Goal: Transaction & Acquisition: Subscribe to service/newsletter

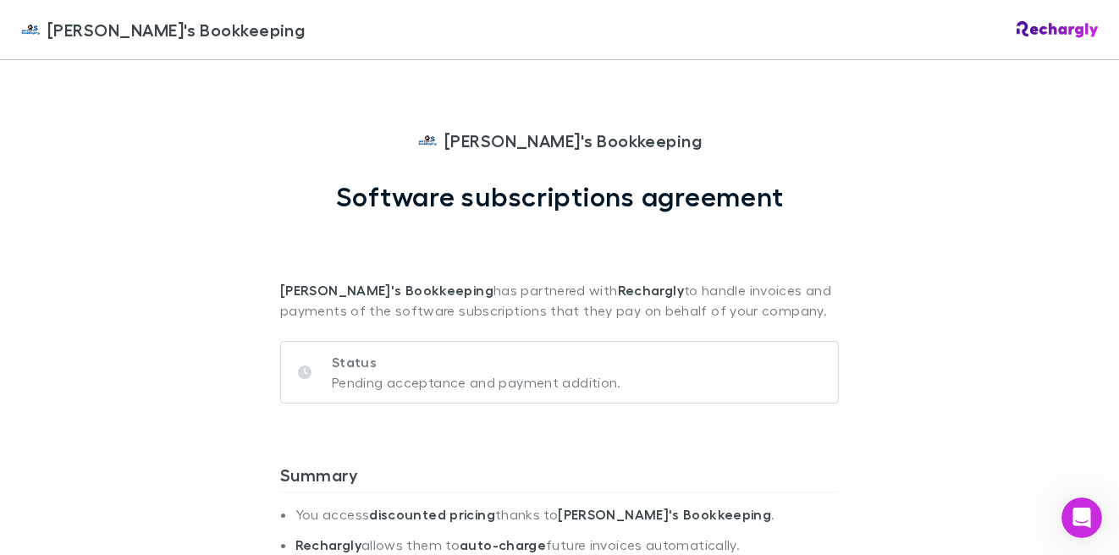
click at [374, 369] on p "Status" at bounding box center [476, 362] width 289 height 20
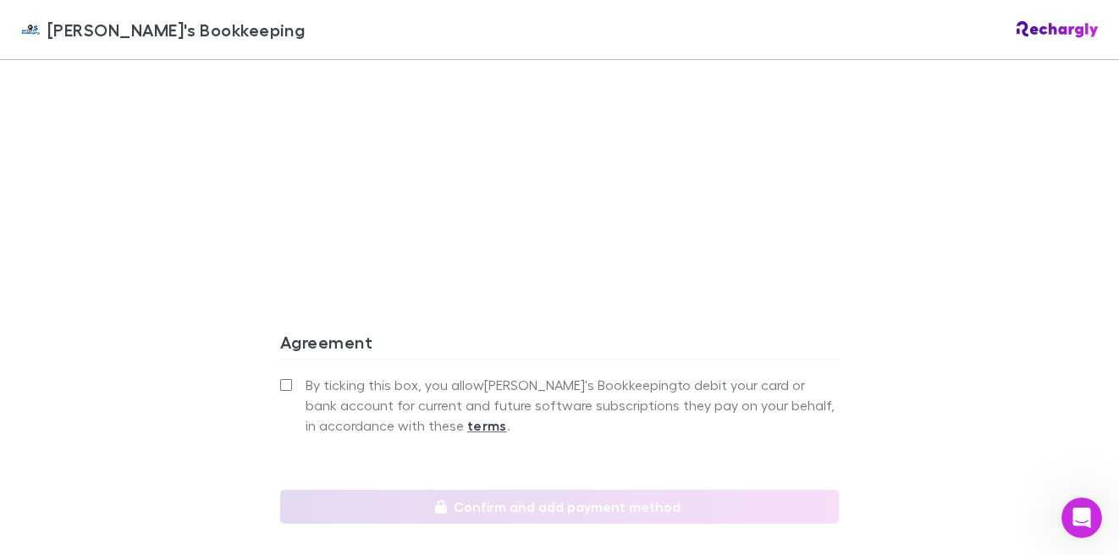
scroll to position [1290, 0]
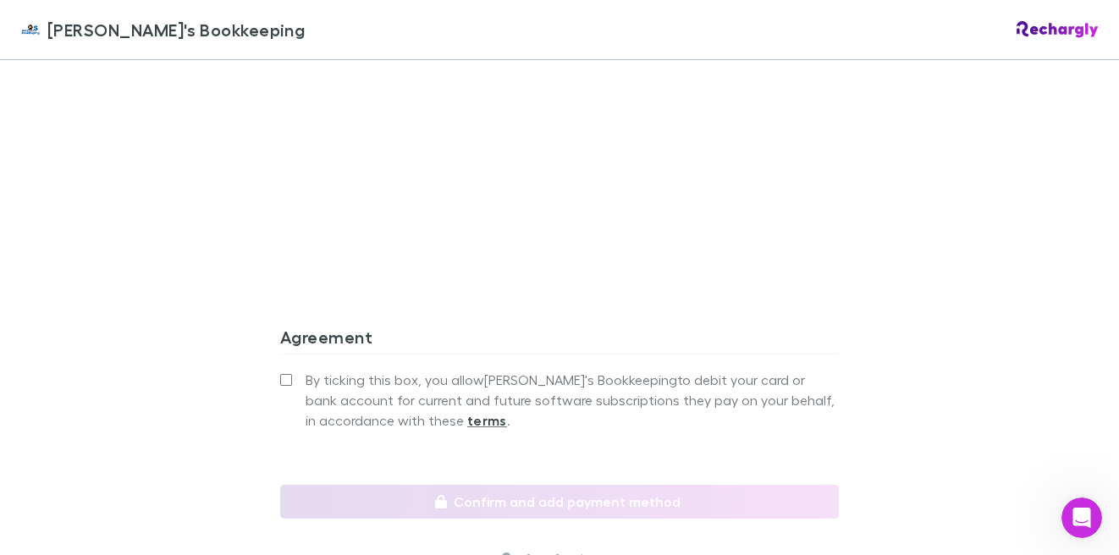
click at [955, 312] on div "Jim's Bookkeeping Jim's Bookkeeping Software subscriptions agreement Jim's Book…" at bounding box center [559, 277] width 1119 height 555
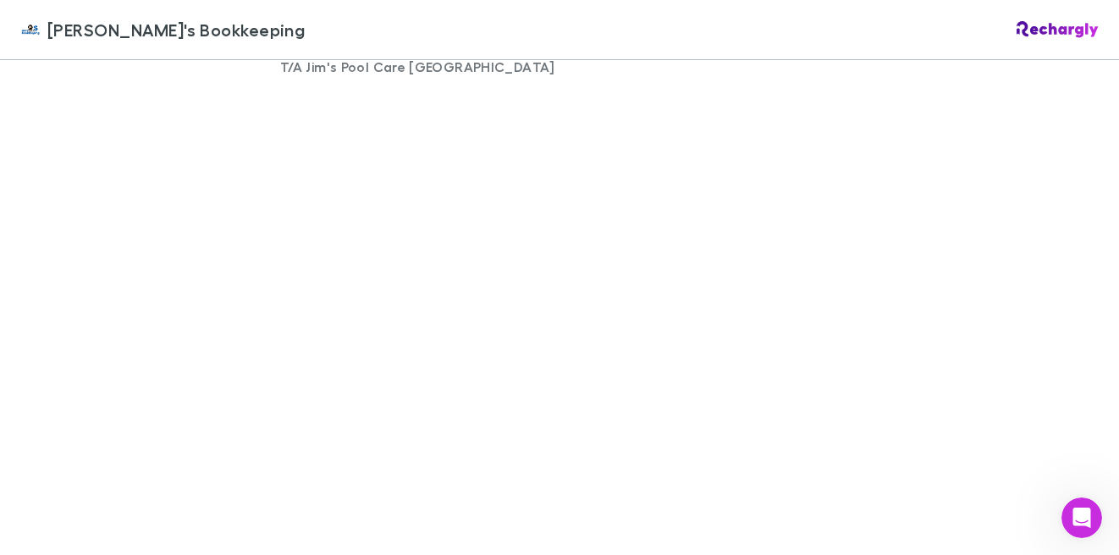
scroll to position [1258, 0]
click at [221, 308] on div "Jim's Bookkeeping Jim's Bookkeeping Software subscriptions agreement Jim's Book…" at bounding box center [559, 277] width 1119 height 555
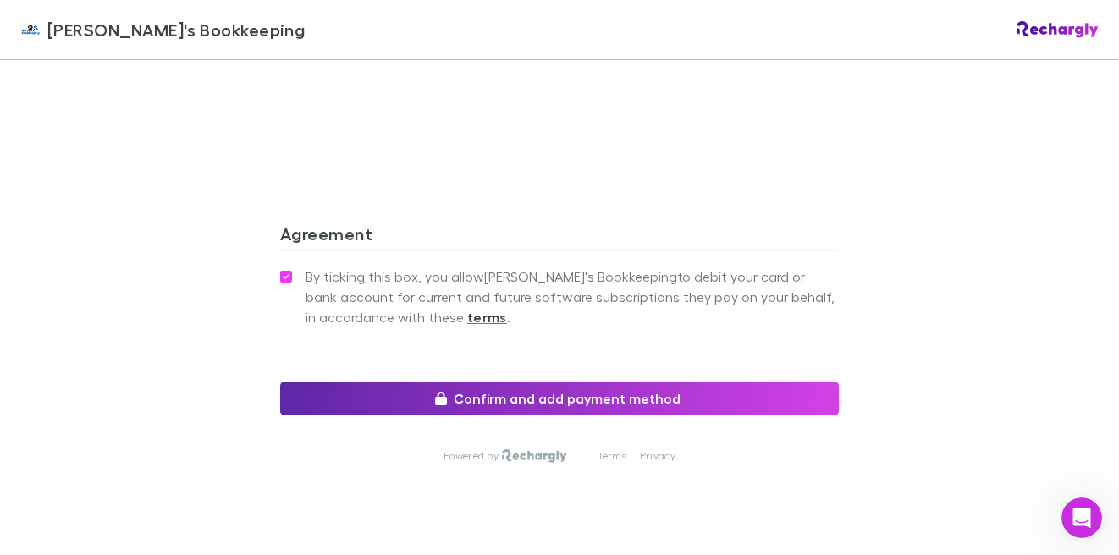
scroll to position [1592, 0]
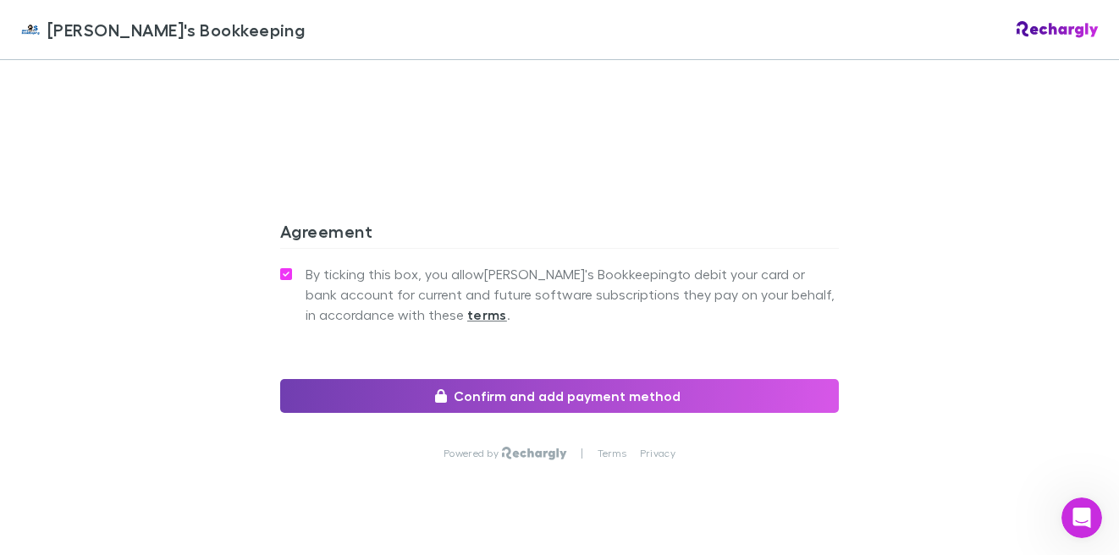
click at [652, 379] on button "Confirm and add payment method" at bounding box center [559, 396] width 558 height 34
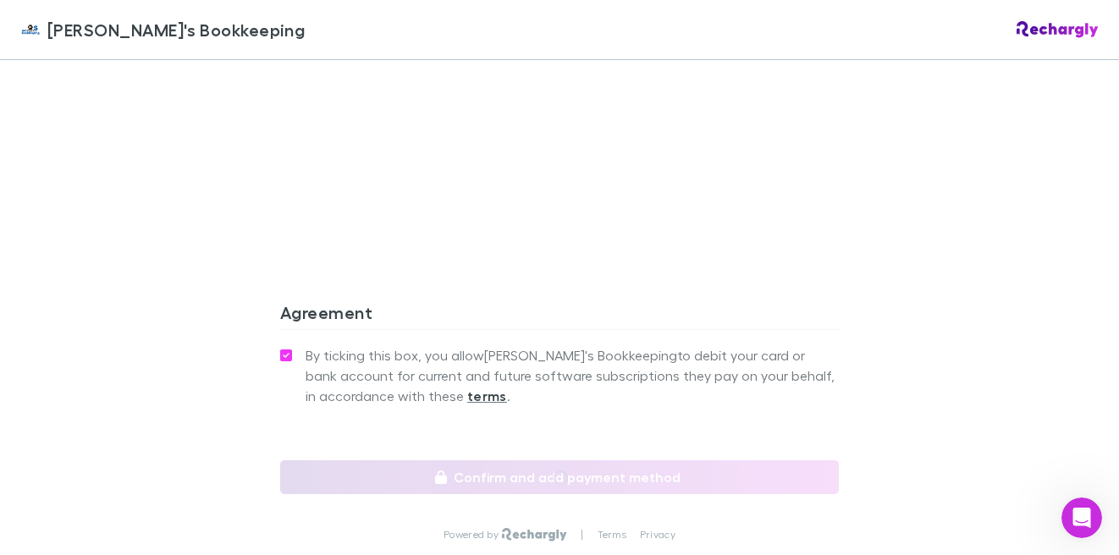
scroll to position [1653, 0]
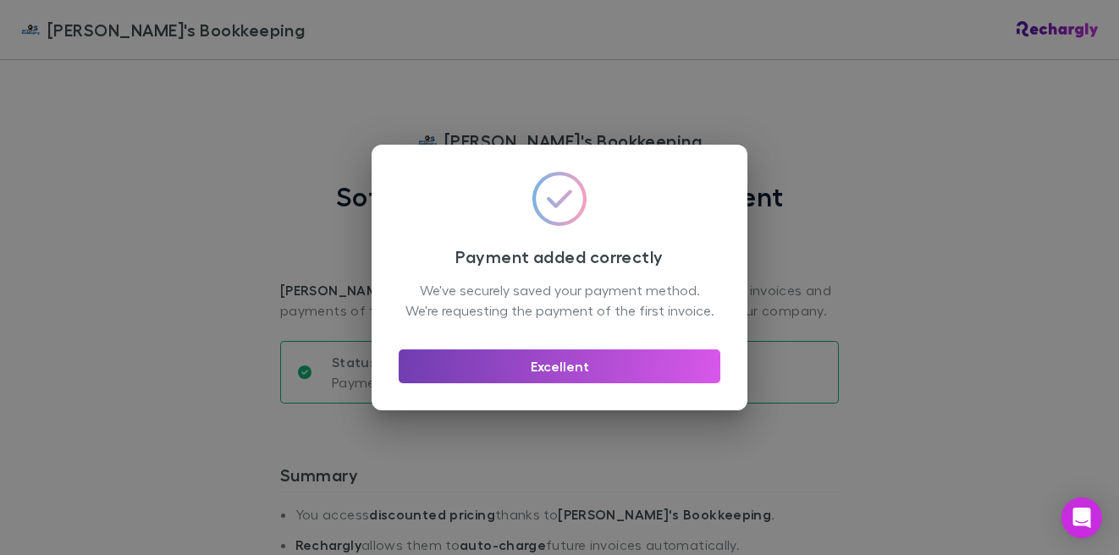
click at [591, 376] on button "Excellent" at bounding box center [560, 366] width 322 height 34
